Goal: Find specific page/section: Find specific page/section

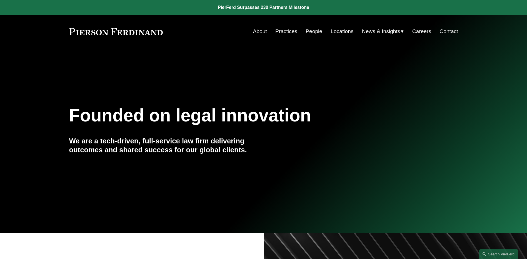
click at [0, 0] on span "News" at bounding box center [0, 0] width 0 height 0
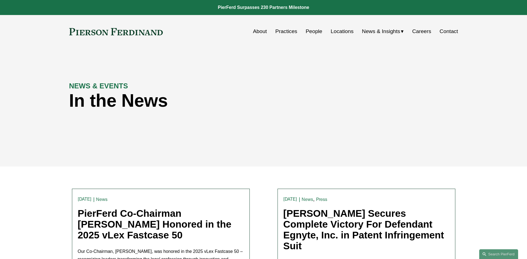
click at [314, 31] on link "People" at bounding box center [314, 31] width 17 height 11
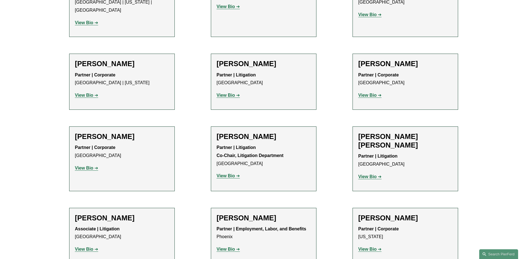
scroll to position [4806, 0]
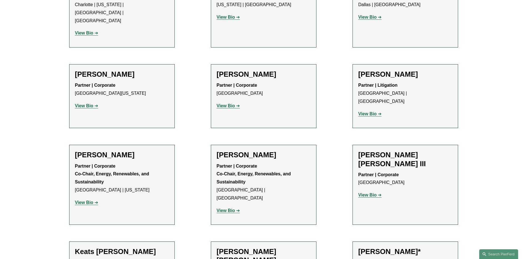
scroll to position [5112, 0]
